Goal: Use online tool/utility

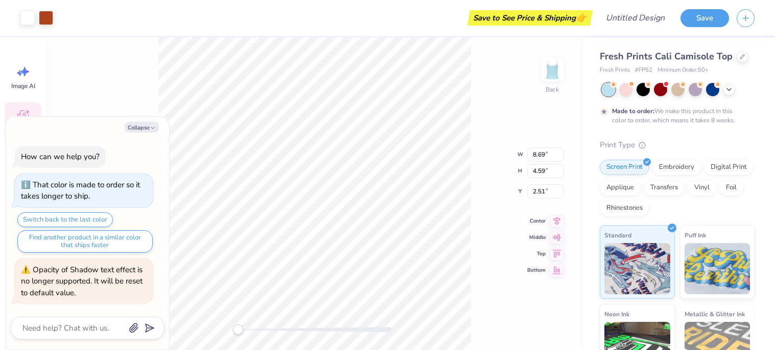
type textarea "x"
type input "8.57"
type input "2.36"
type input "2.98"
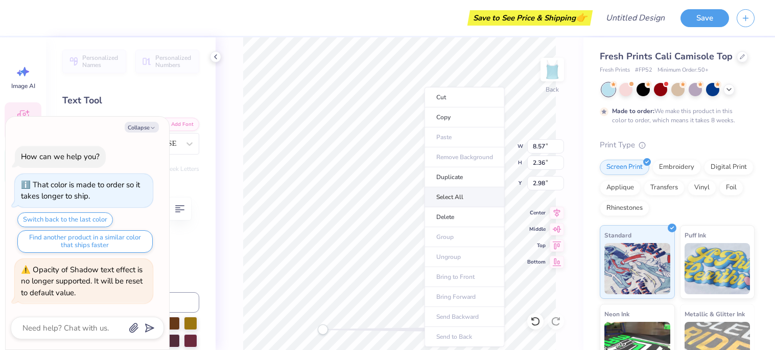
click at [472, 202] on li "Select All" at bounding box center [465, 197] width 80 height 20
type textarea "x"
type input "8.69"
type input "4.59"
type input "2.51"
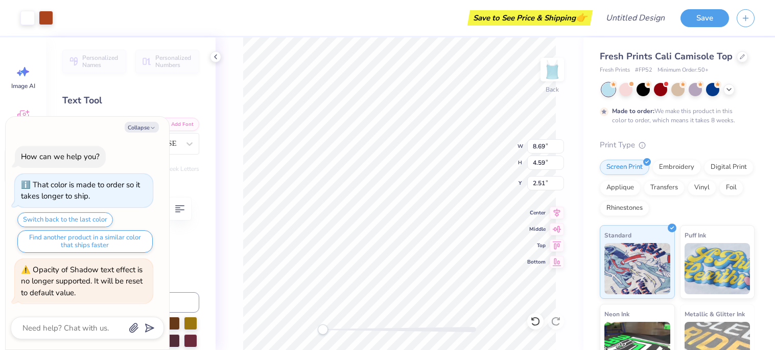
click at [227, 157] on div "Back W 8.69 8.69 " H 4.59 4.59 " Y 2.51 2.51 " Center Middle Top Bottom" at bounding box center [400, 193] width 368 height 312
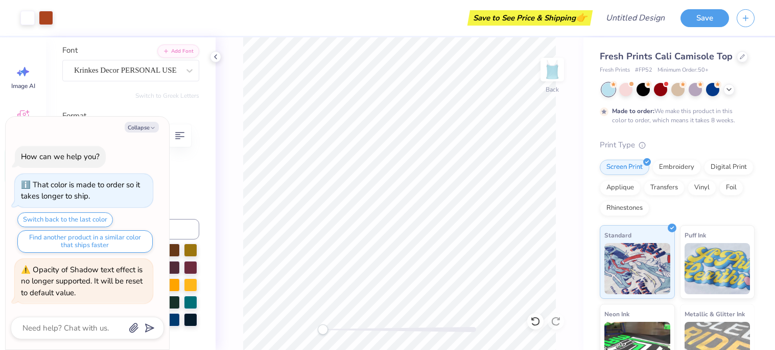
scroll to position [74, 0]
click at [172, 68] on div "Krinkes Decor PERSONAL USE" at bounding box center [126, 70] width 107 height 16
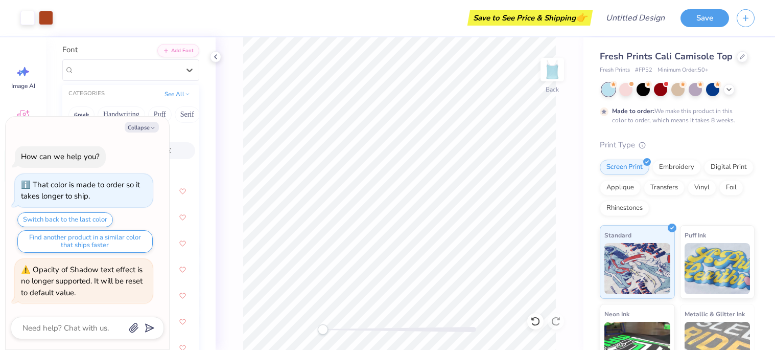
type textarea "x"
type input "M"
click at [149, 125] on button "Collapse" at bounding box center [142, 127] width 34 height 11
type textarea "x"
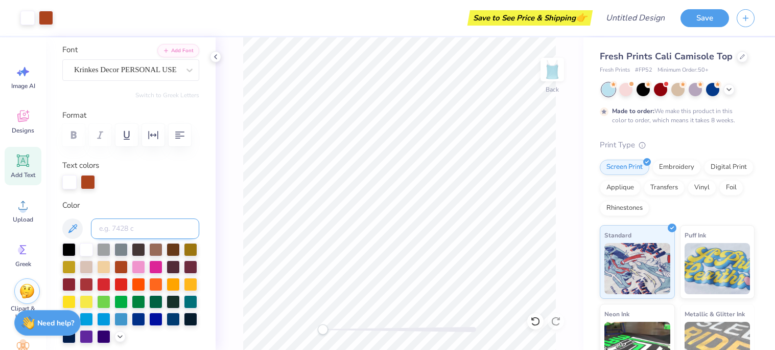
click at [115, 225] on input at bounding box center [145, 228] width 108 height 20
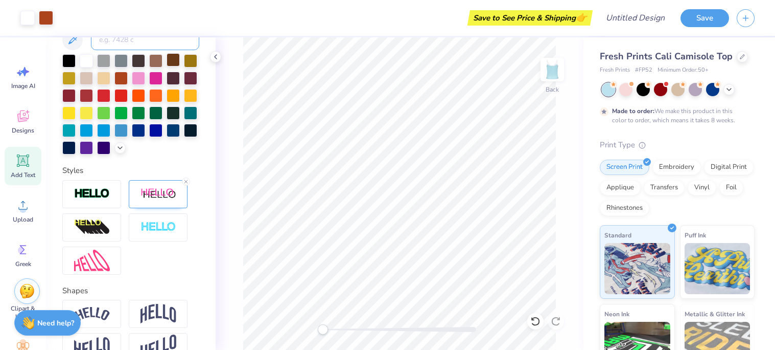
scroll to position [325, 0]
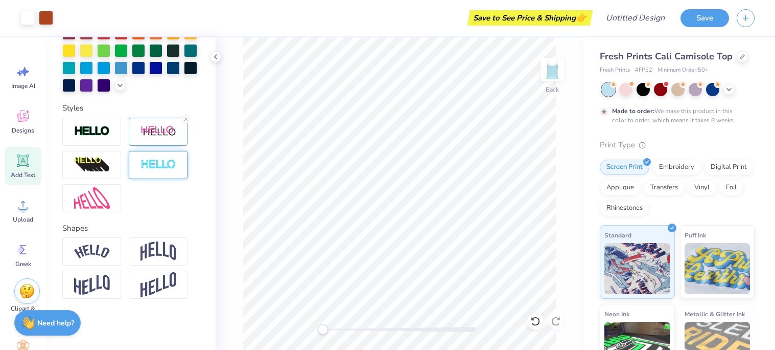
click at [154, 164] on img at bounding box center [159, 165] width 36 height 12
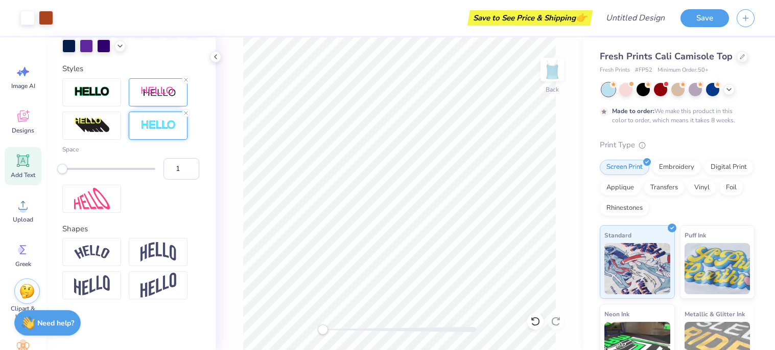
scroll to position [0, 0]
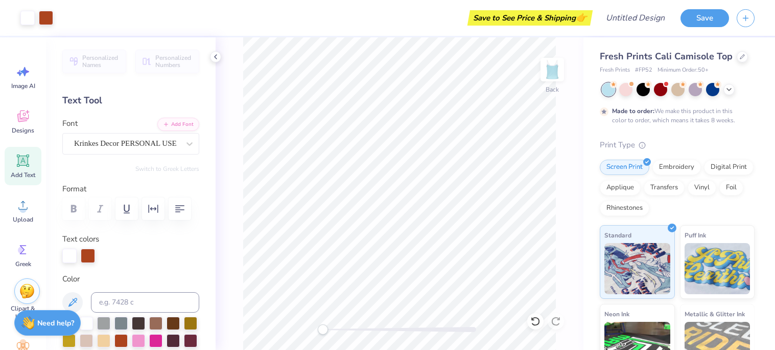
click at [78, 102] on div "Text Tool" at bounding box center [130, 101] width 137 height 14
